Goal: Communication & Community: Answer question/provide support

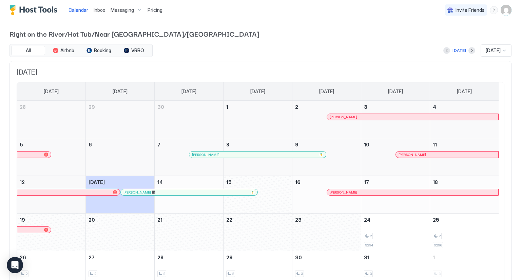
scroll to position [35, 0]
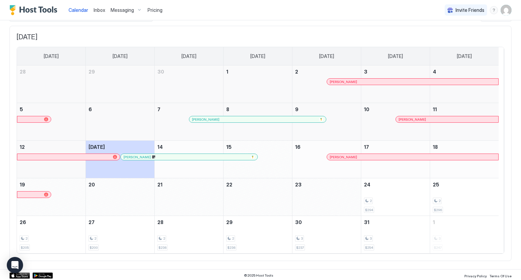
click at [348, 157] on span "[PERSON_NAME]" at bounding box center [343, 157] width 27 height 4
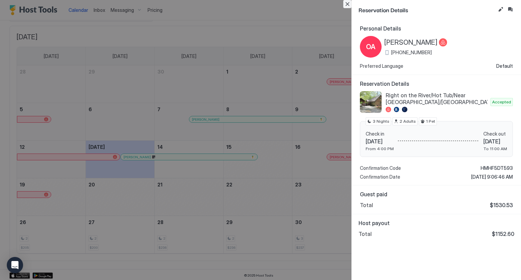
click at [347, 4] on button "Close" at bounding box center [347, 4] width 8 height 8
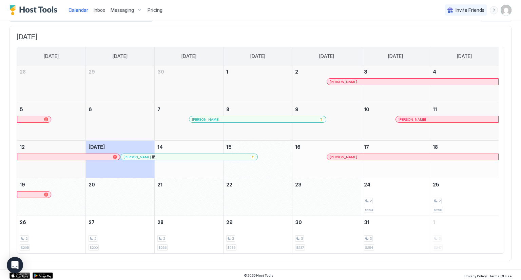
drag, startPoint x: 99, startPoint y: 9, endPoint x: 104, endPoint y: 9, distance: 5.1
click at [99, 9] on span "Inbox" at bounding box center [100, 10] width 12 height 6
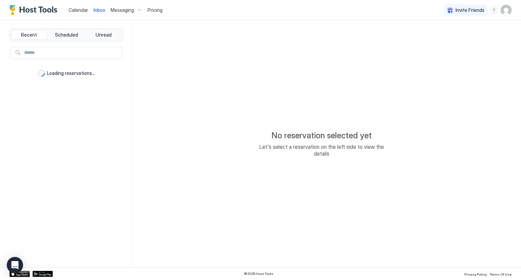
type textarea "*"
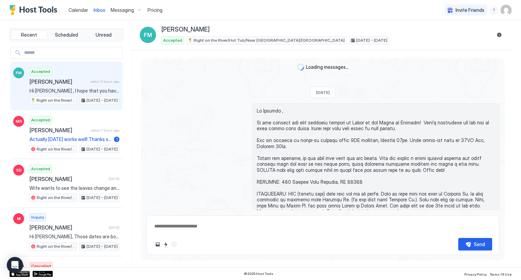
scroll to position [810, 0]
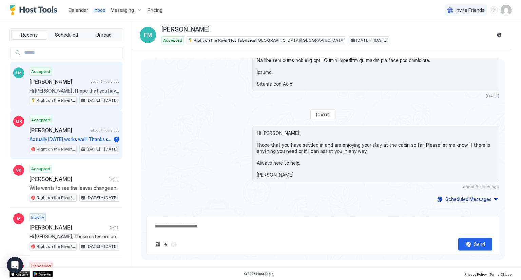
click at [66, 131] on span "[PERSON_NAME]" at bounding box center [59, 130] width 59 height 7
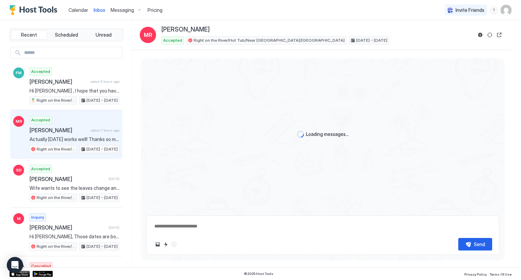
scroll to position [340, 0]
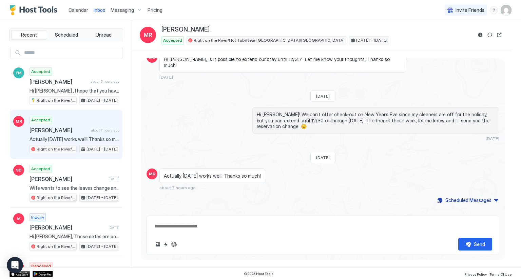
click at [156, 9] on span "Pricing" at bounding box center [155, 10] width 15 height 6
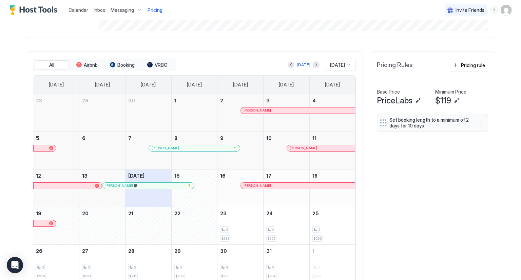
scroll to position [203, 0]
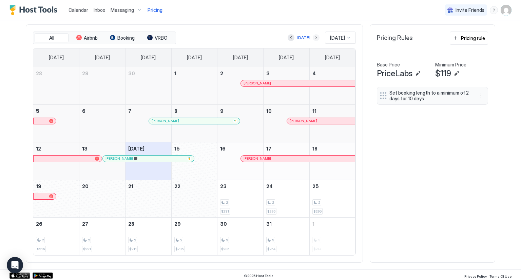
click at [313, 38] on button "Next month" at bounding box center [316, 37] width 7 height 7
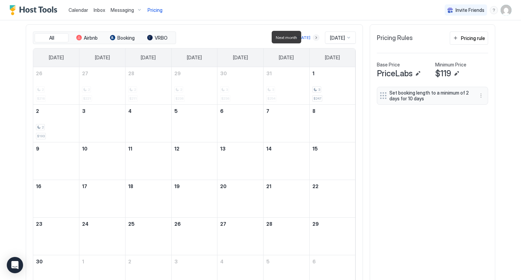
click at [313, 38] on button "Next month" at bounding box center [316, 37] width 7 height 7
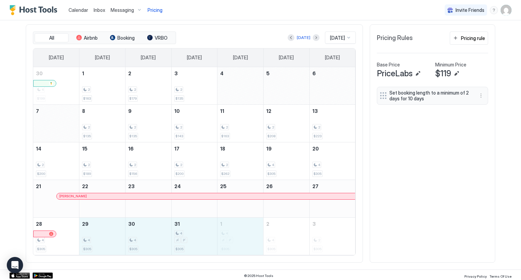
drag, startPoint x: 109, startPoint y: 238, endPoint x: 233, endPoint y: 236, distance: 124.9
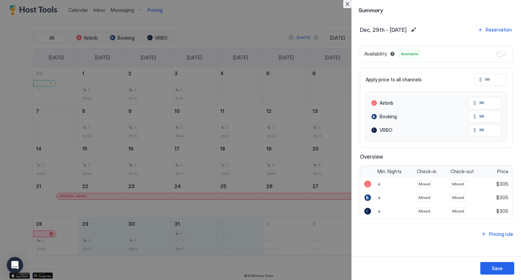
click at [350, 5] on button "Close" at bounding box center [347, 4] width 8 height 8
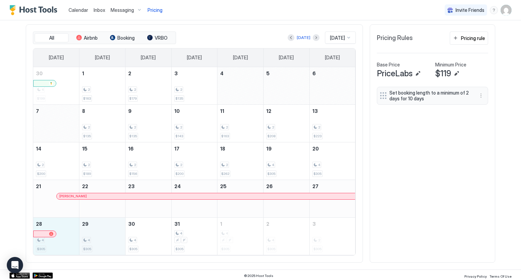
drag, startPoint x: 66, startPoint y: 242, endPoint x: 105, endPoint y: 240, distance: 38.7
click at [105, 240] on tr "28 4 $305 29 4 $305 30 4 $305 31 4 $305 1 4 $305 2 4 $305 3 2 $305" at bounding box center [194, 236] width 322 height 38
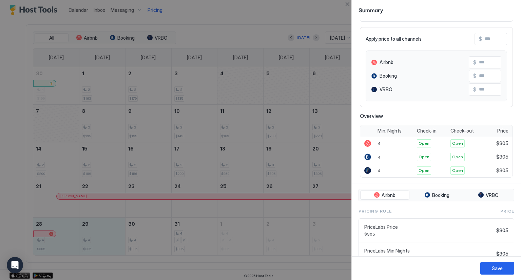
scroll to position [91, 0]
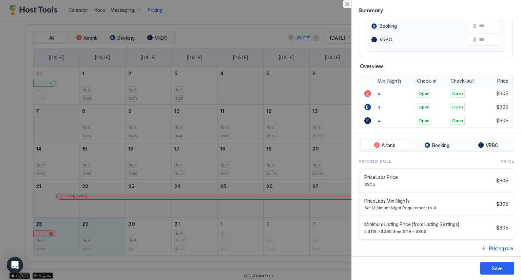
click at [345, 3] on button "Close" at bounding box center [347, 4] width 8 height 8
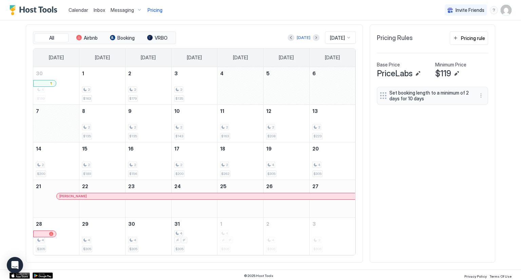
click at [96, 8] on span "Inbox" at bounding box center [100, 10] width 12 height 6
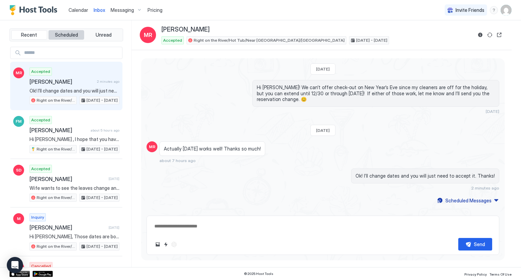
click at [68, 34] on span "Scheduled" at bounding box center [66, 35] width 23 height 6
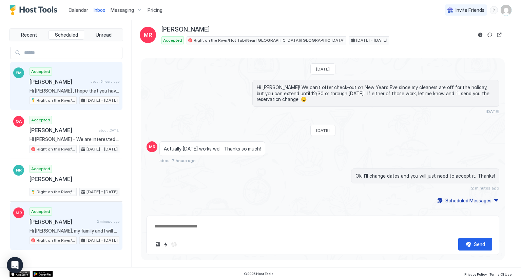
drag, startPoint x: 60, startPoint y: 87, endPoint x: 66, endPoint y: 72, distance: 16.4
click at [66, 72] on div "Accepted [PERSON_NAME] about 5 hours ago Hi [PERSON_NAME] , I hope that you hav…" at bounding box center [75, 86] width 90 height 37
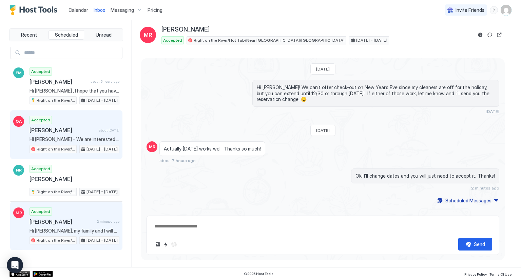
click at [74, 127] on span "[PERSON_NAME]" at bounding box center [63, 130] width 66 height 7
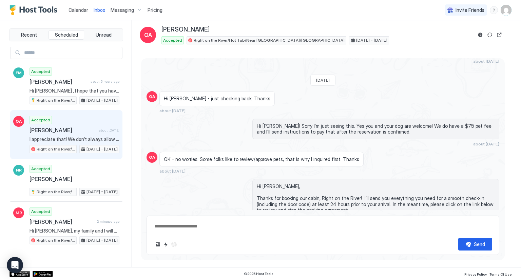
scroll to position [40, 0]
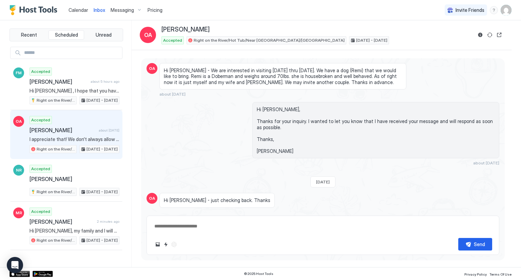
click at [320, 134] on span "Hi [PERSON_NAME], Thanks for your inquiry. I wanted to let you know that I have…" at bounding box center [376, 130] width 238 height 47
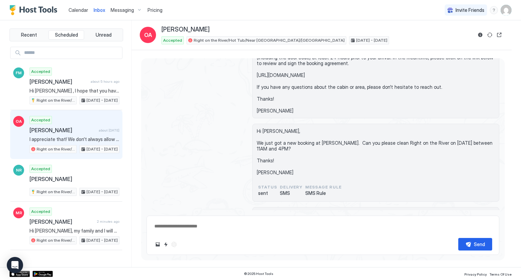
scroll to position [346, 0]
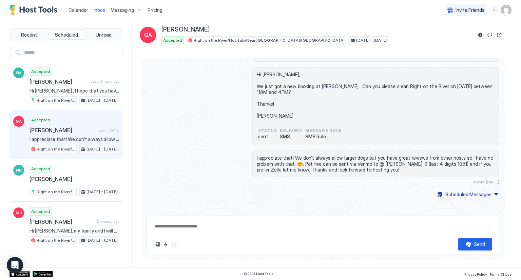
click at [277, 227] on textarea at bounding box center [323, 226] width 339 height 13
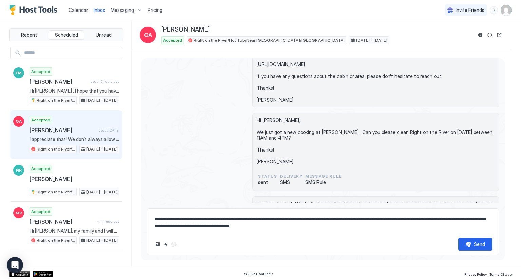
scroll to position [353, 0]
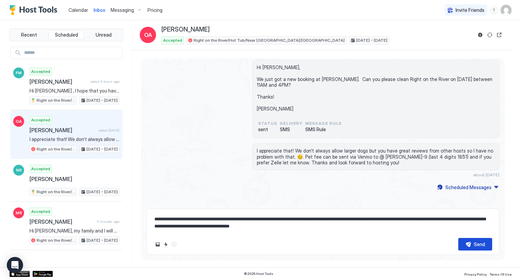
type textarea "**********"
click at [477, 244] on div "Send" at bounding box center [479, 244] width 11 height 7
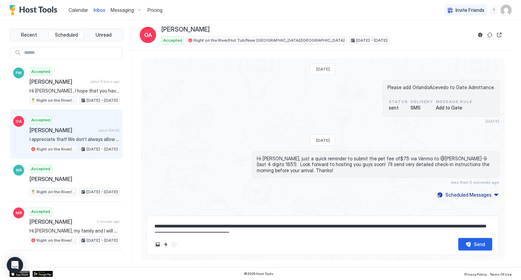
click at [95, 9] on span "Inbox" at bounding box center [100, 10] width 12 height 6
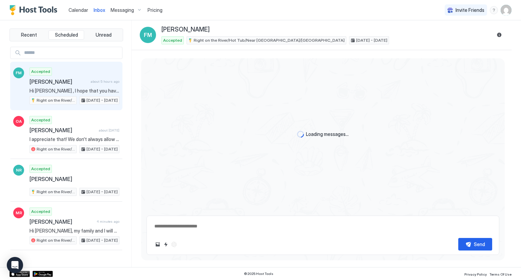
scroll to position [810, 0]
